Goal: Task Accomplishment & Management: Complete application form

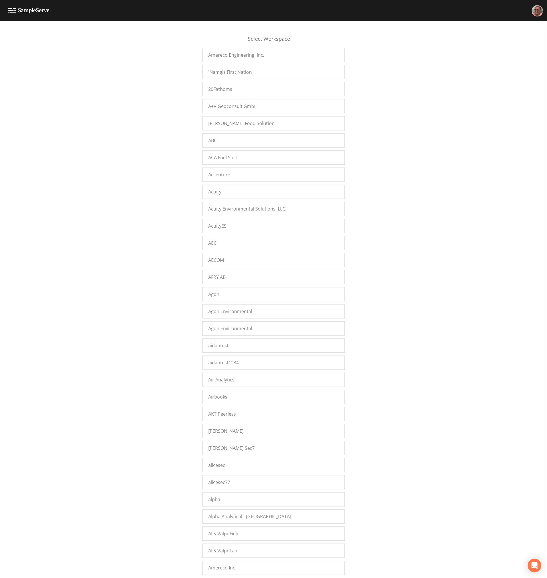
click at [141, 227] on div "Select Workspace Amereco Engineering, Inc. 'Namgis First Nation 20Fathoms A+V G…" at bounding box center [273, 301] width 547 height 550
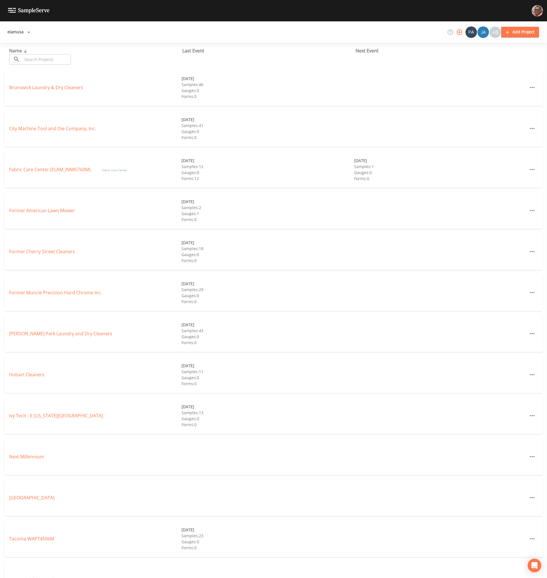
click at [57, 166] on div "Fabric Care Center (ELAM_INMI5760M) Fabric Care Center" at bounding box center [95, 169] width 172 height 7
click at [56, 170] on link "Fabric Care Center (ELAM_INMI5760M)" at bounding box center [49, 169] width 81 height 6
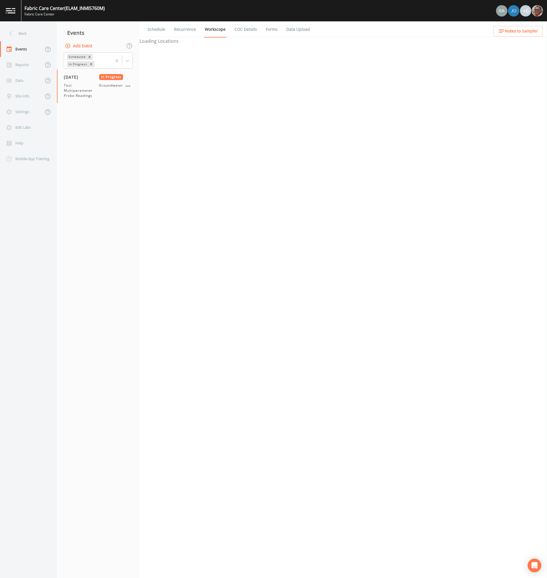
select select "4f082be6-97a7-4f70-a81f-c26a4e896ad7"
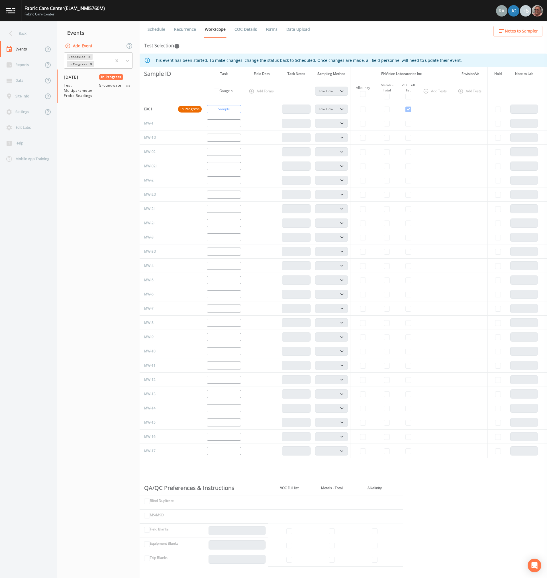
click at [293, 28] on link "Data Upload" at bounding box center [297, 29] width 25 height 16
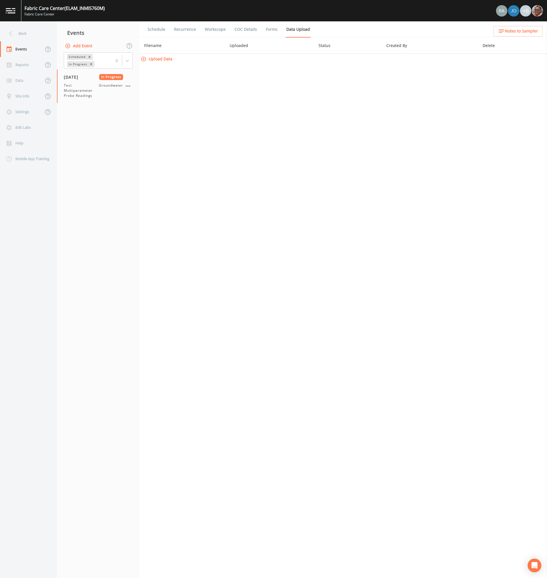
click at [274, 32] on link "Forms" at bounding box center [271, 29] width 13 height 16
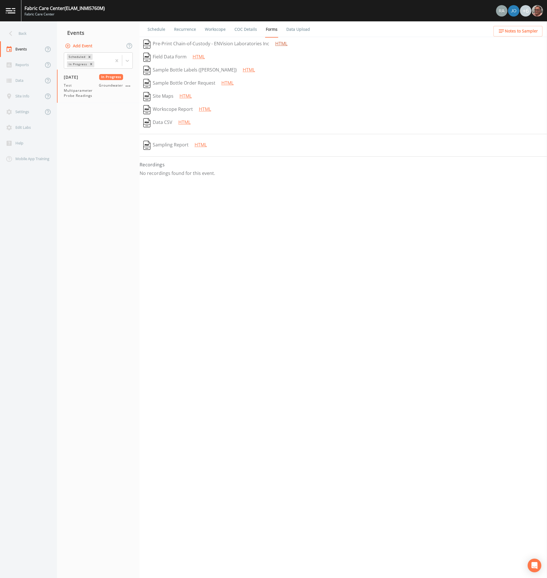
click at [279, 42] on link "HTML" at bounding box center [281, 43] width 12 height 6
click at [126, 62] on icon at bounding box center [127, 61] width 6 height 6
click at [89, 74] on div "Completed" at bounding box center [98, 77] width 69 height 10
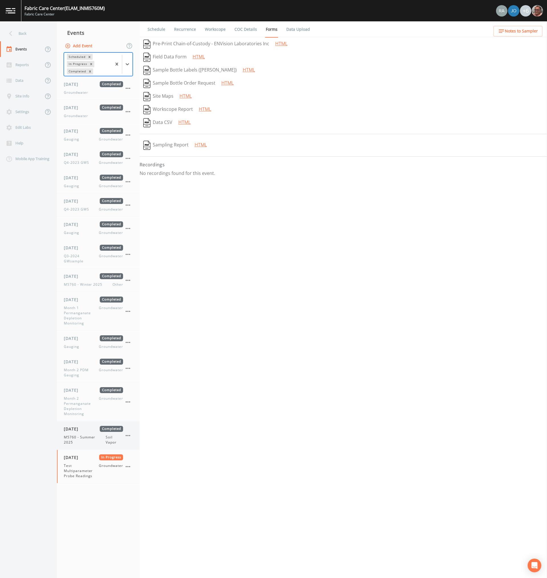
click at [75, 439] on span "M5760 - Summer 2025" at bounding box center [85, 440] width 42 height 10
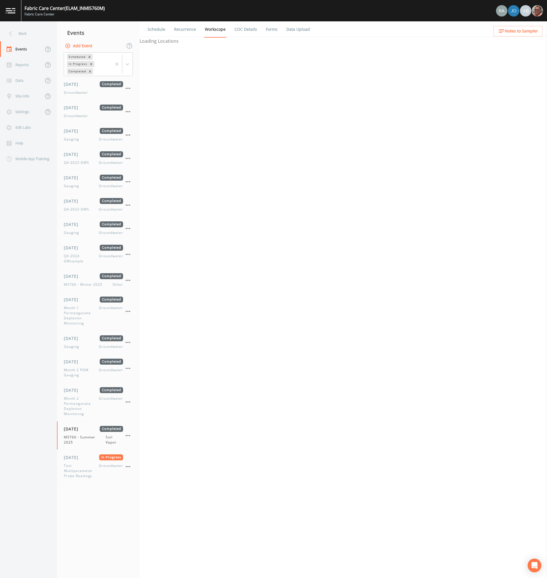
select select "c5bfc0a2-8365-4ab6-a941-dacac289f9c5"
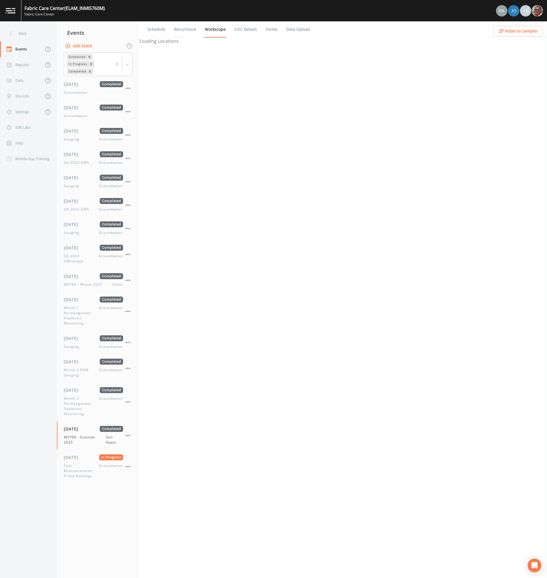
select select "c5bfc0a2-8365-4ab6-a941-dacac289f9c5"
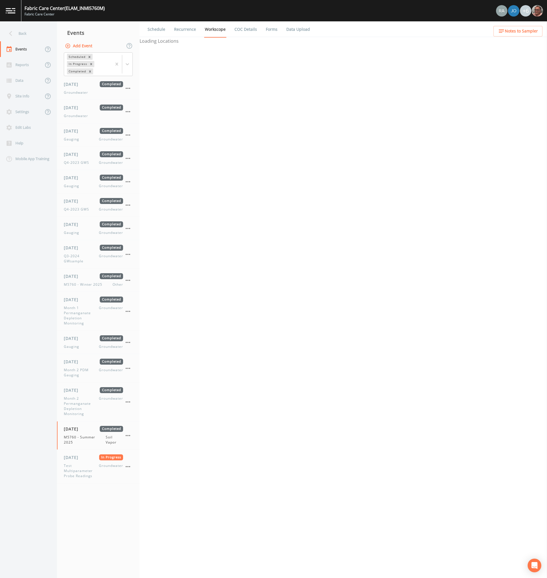
select select "c5bfc0a2-8365-4ab6-a941-dacac289f9c5"
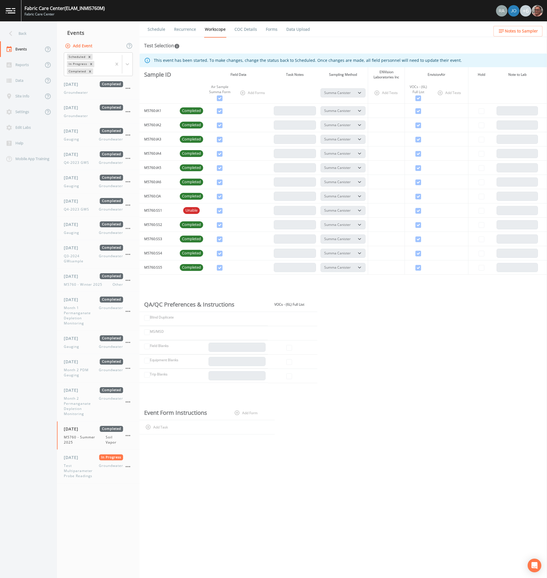
click at [273, 29] on link "Forms" at bounding box center [271, 29] width 13 height 16
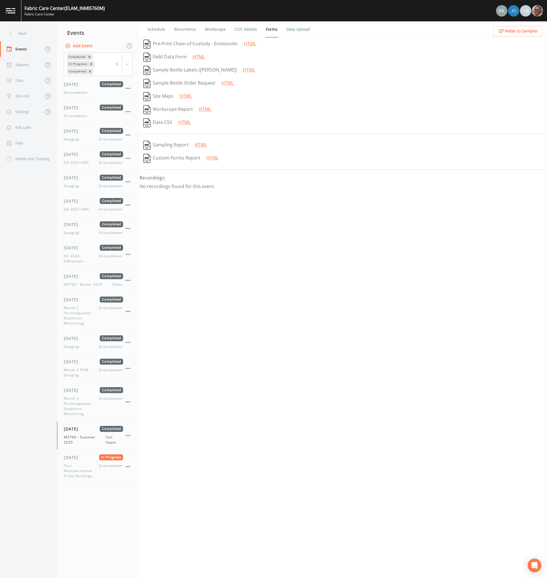
click at [175, 189] on p "No recordings found for this event." at bounding box center [343, 186] width 407 height 6
